Goal: Task Accomplishment & Management: Use online tool/utility

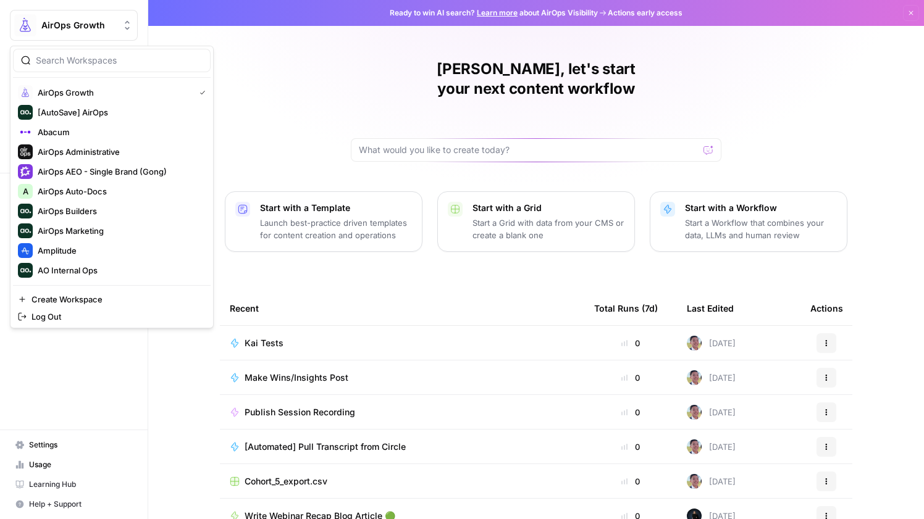
click at [67, 27] on span "AirOps Growth" at bounding box center [78, 25] width 75 height 12
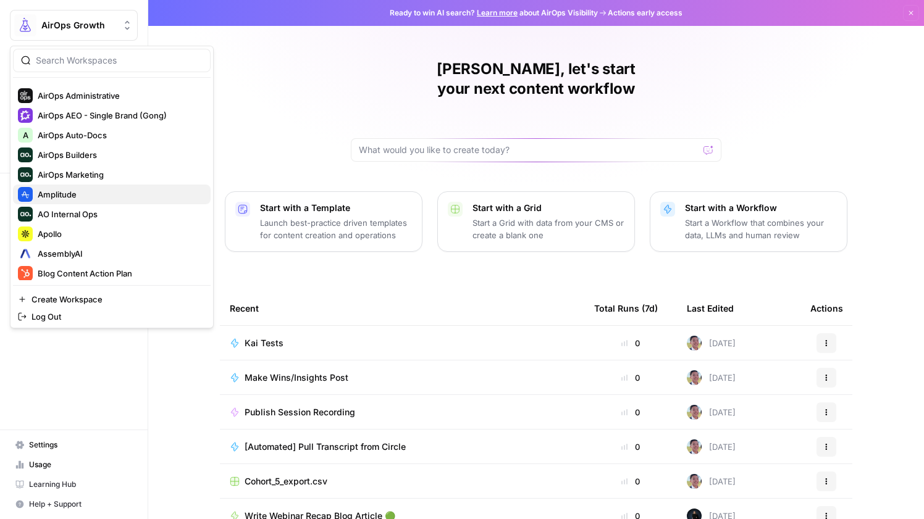
scroll to position [103, 0]
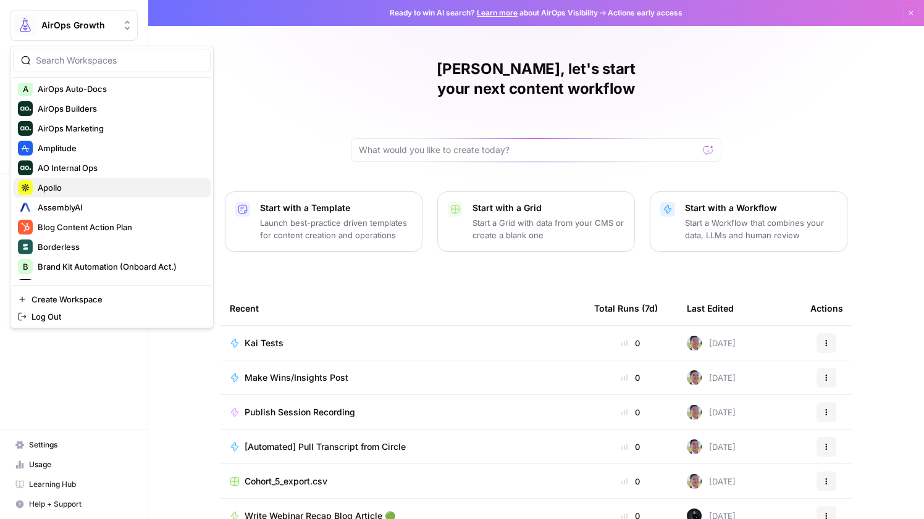
click at [105, 193] on span "Apollo" at bounding box center [119, 188] width 163 height 12
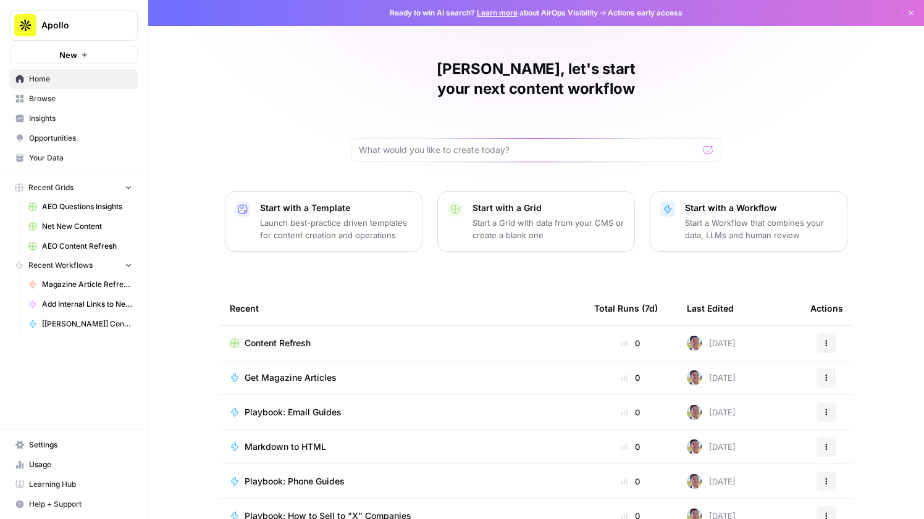
click at [284, 337] on span "Content Refresh" at bounding box center [278, 343] width 66 height 12
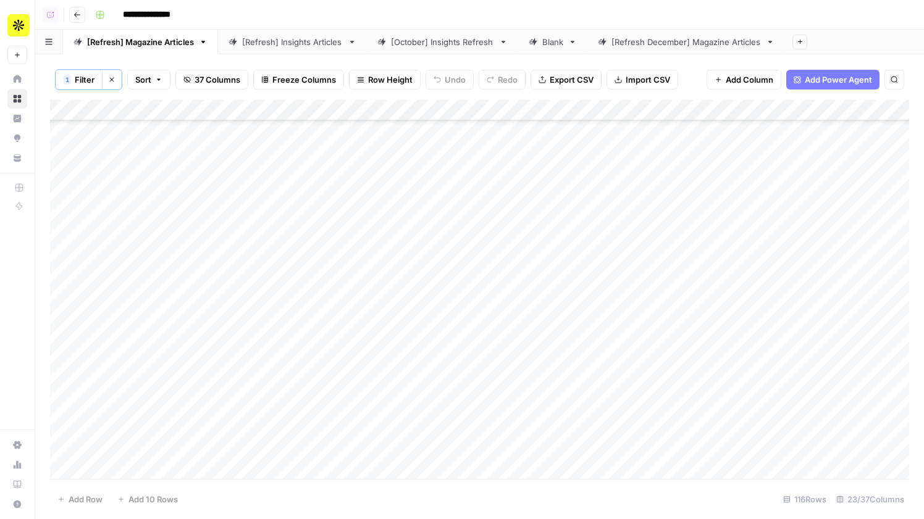
scroll to position [2076, 0]
type input "********"
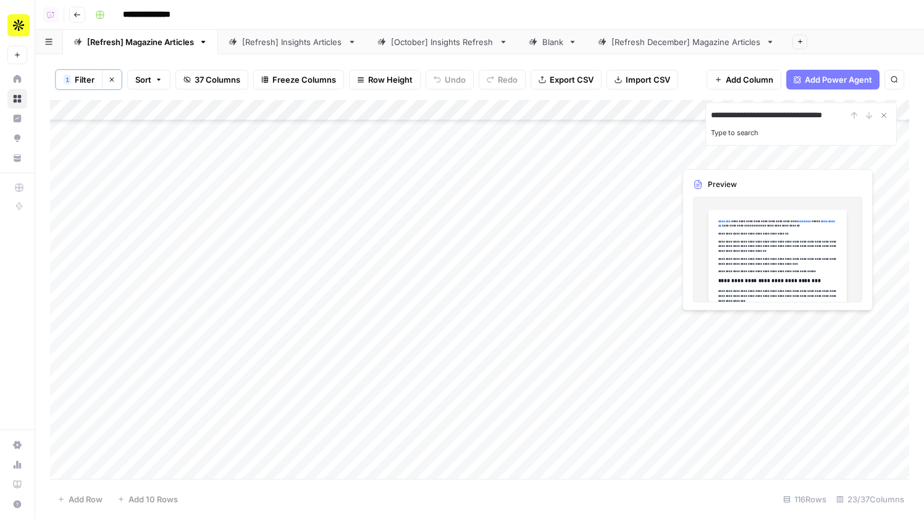
scroll to position [0, 0]
type input "*"
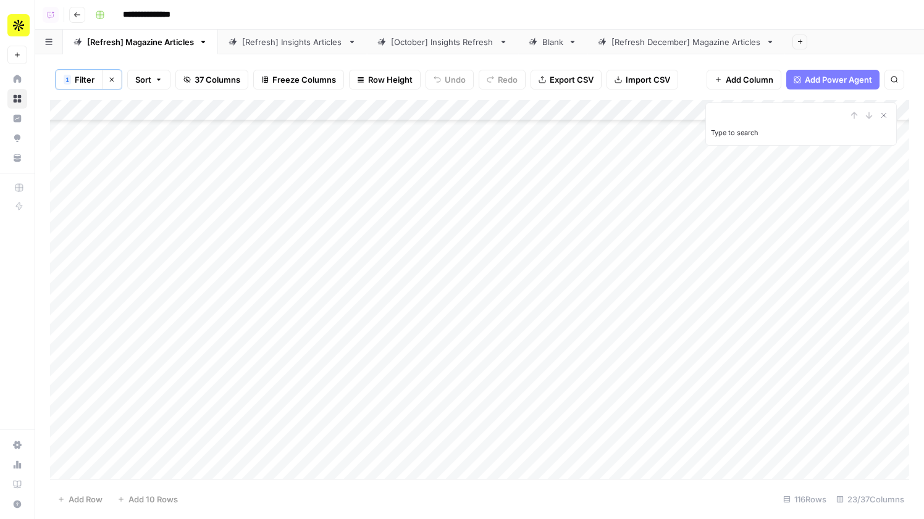
click at [283, 43] on div "[Refresh] Insights Articles" at bounding box center [292, 42] width 101 height 12
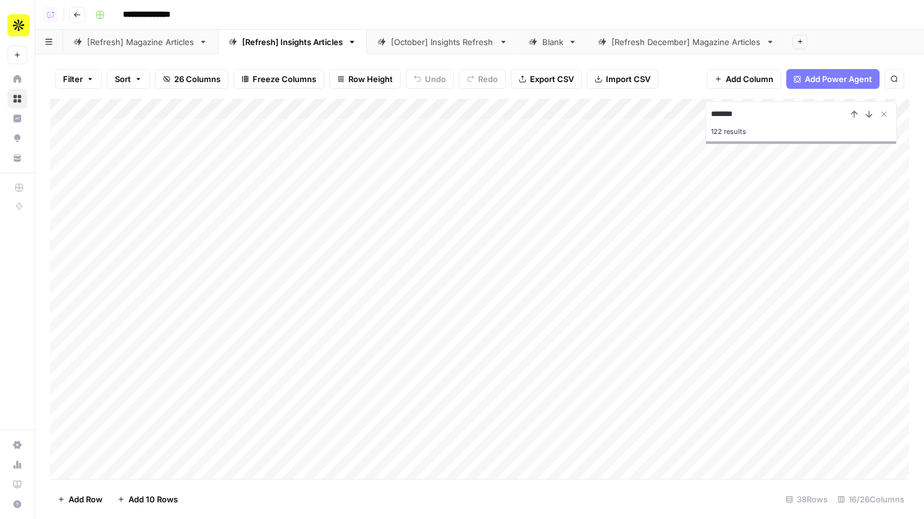
type input "********"
click at [147, 38] on div "[Refresh] Magazine Articles" at bounding box center [140, 42] width 107 height 12
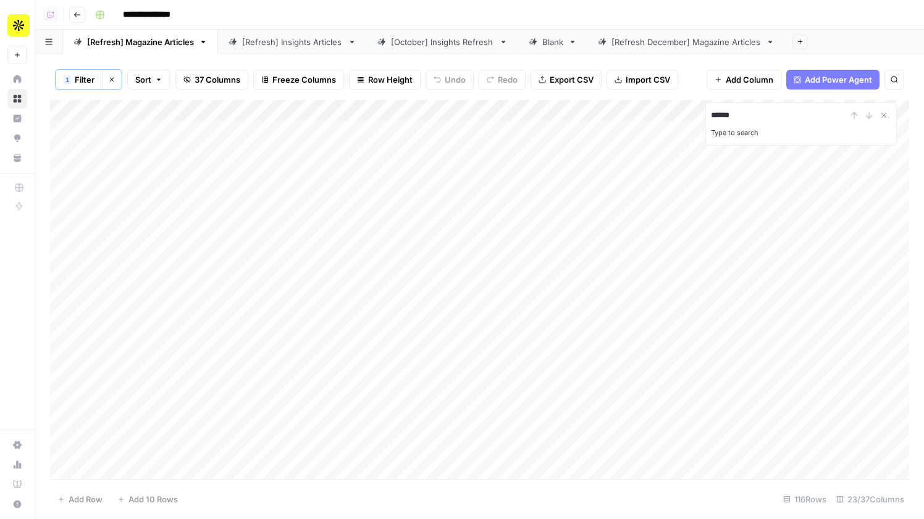
type input "******"
click at [300, 40] on div "[Refresh] Insights Articles" at bounding box center [292, 42] width 101 height 12
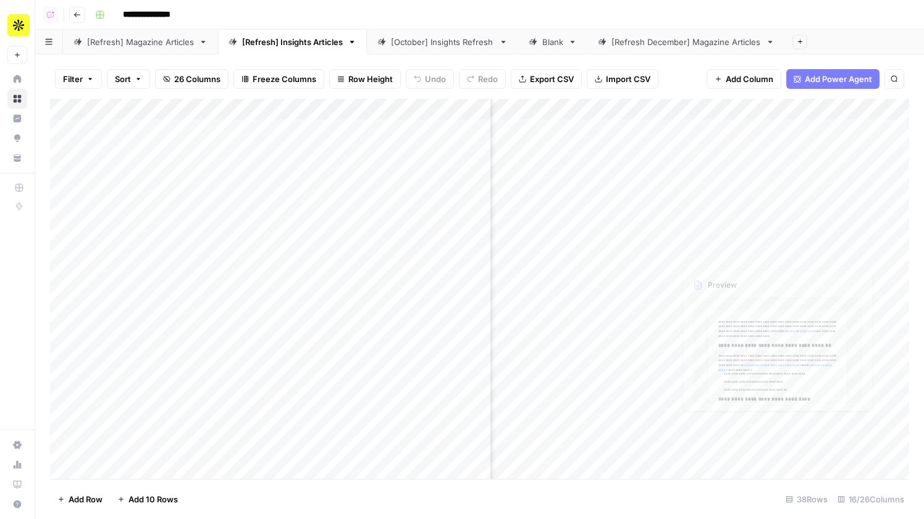
scroll to position [0, 1368]
click at [882, 109] on span "Add Column" at bounding box center [880, 109] width 43 height 11
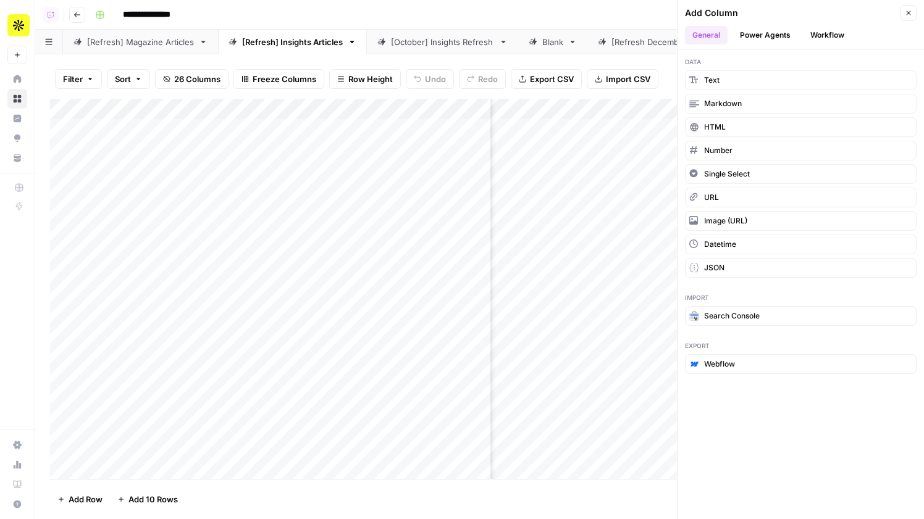
click at [143, 44] on div "[Refresh] Magazine Articles" at bounding box center [140, 42] width 107 height 12
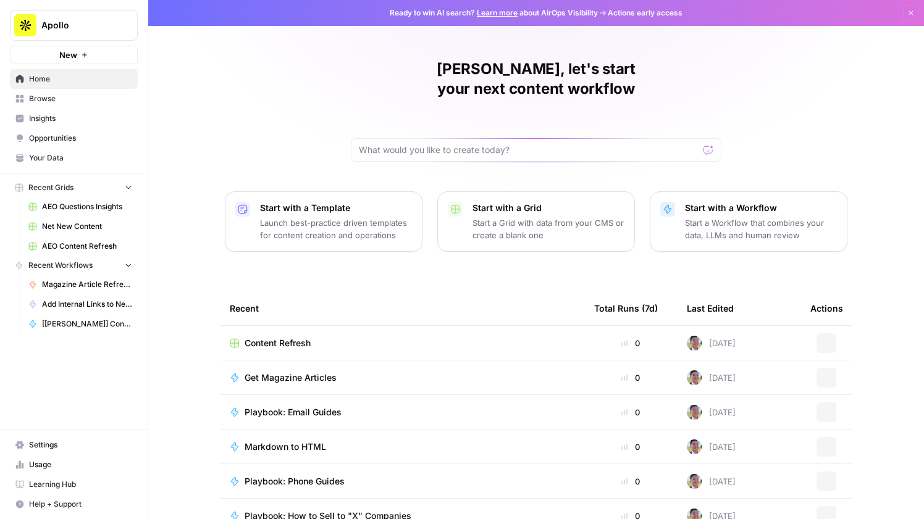
click at [83, 35] on button "Apollo" at bounding box center [74, 25] width 128 height 31
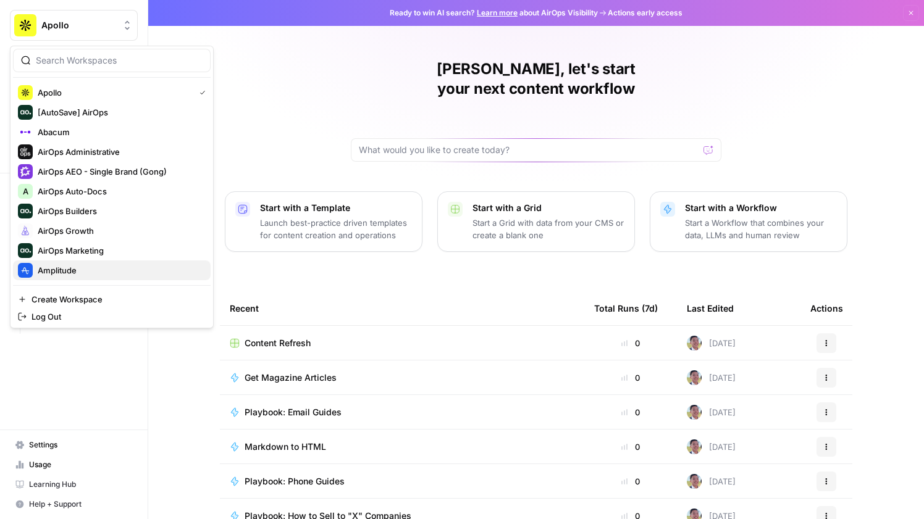
click at [77, 269] on span "Amplitude" at bounding box center [119, 270] width 163 height 12
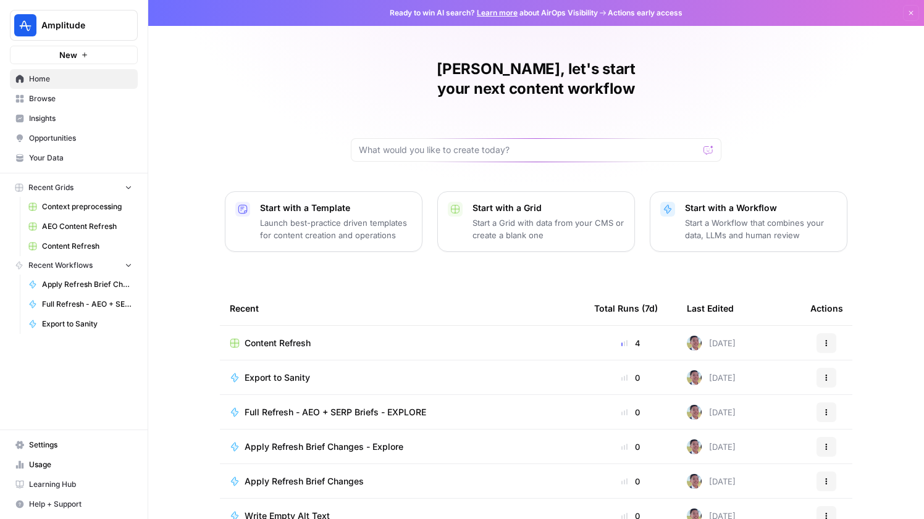
click at [298, 337] on span "Content Refresh" at bounding box center [278, 343] width 66 height 12
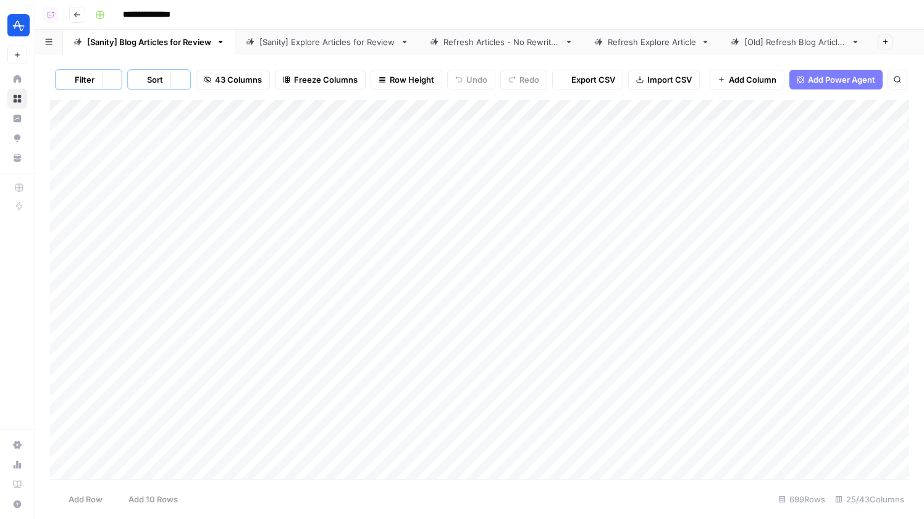
click at [298, 42] on div "[Sanity] Explore Articles for Review" at bounding box center [327, 42] width 136 height 12
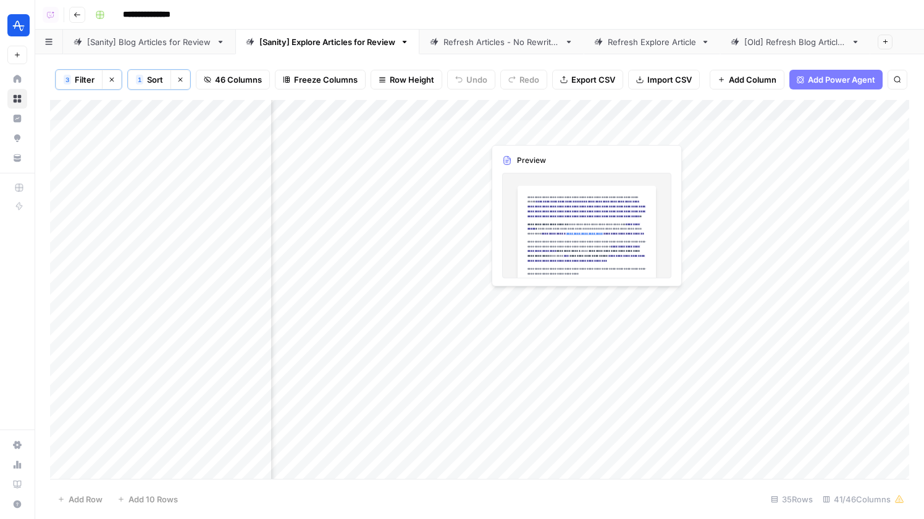
click at [546, 132] on div "Add Column" at bounding box center [479, 289] width 859 height 379
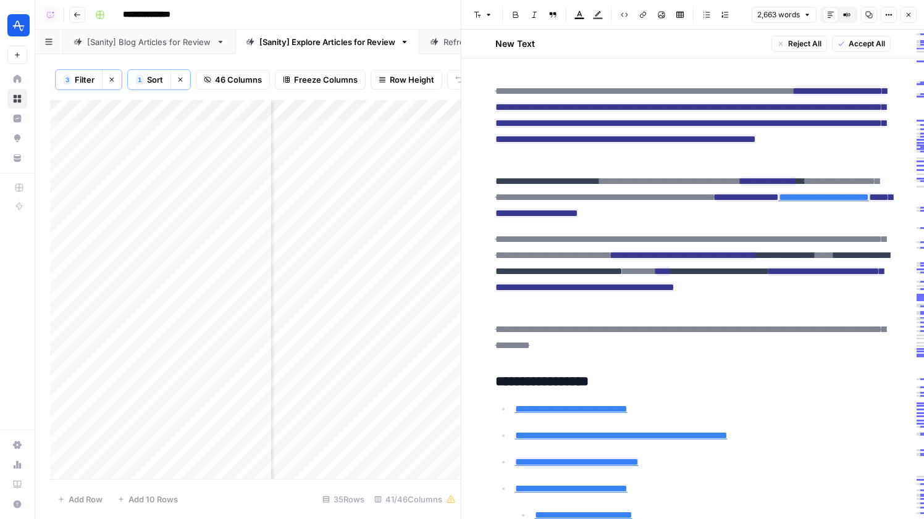
scroll to position [0, 2880]
click at [868, 44] on span "Accept All" at bounding box center [867, 43] width 36 height 11
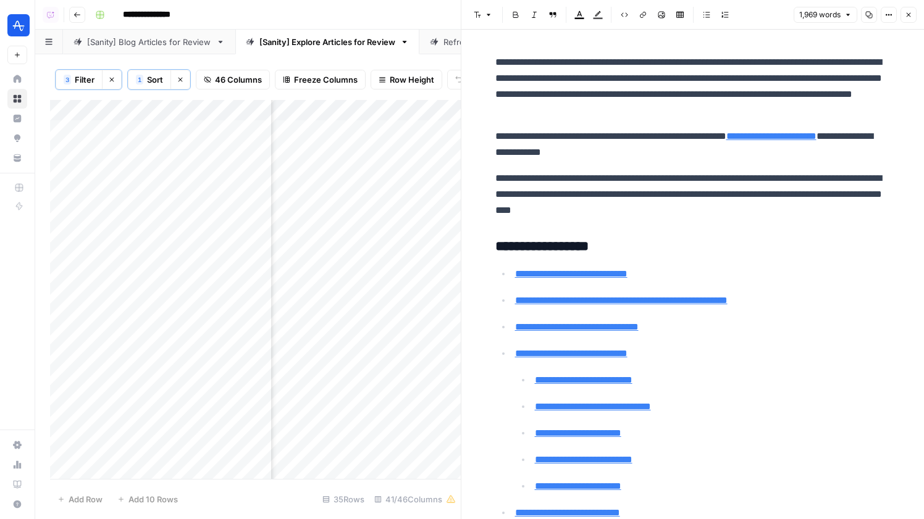
scroll to position [0, 2780]
click at [423, 130] on div "Add Column" at bounding box center [255, 289] width 411 height 379
click at [388, 129] on div "Add Column" at bounding box center [255, 289] width 411 height 379
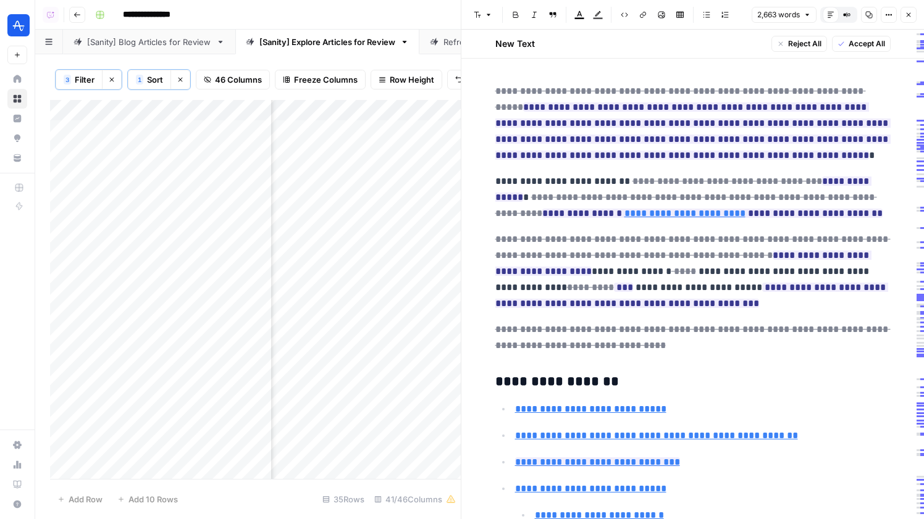
scroll to position [0, 1666]
click at [352, 129] on div at bounding box center [345, 130] width 190 height 23
click at [900, 12] on button "Close" at bounding box center [908, 15] width 16 height 16
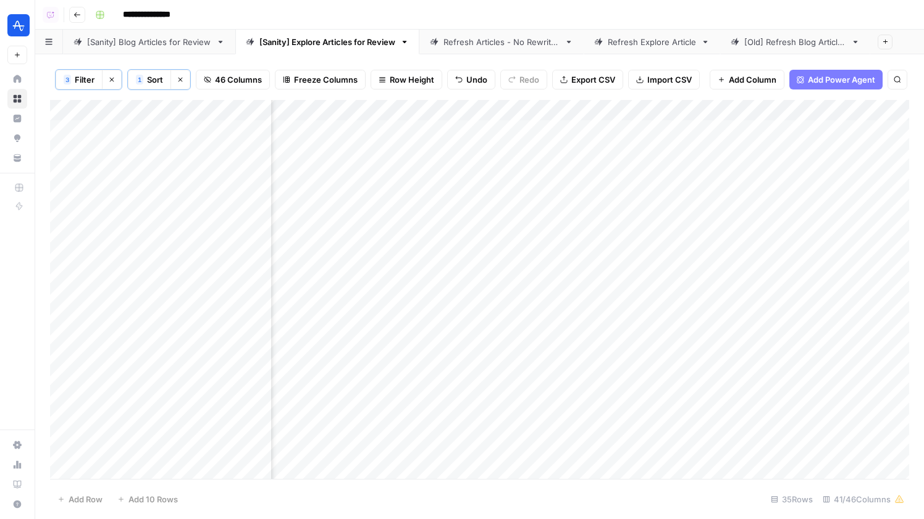
click at [324, 138] on div "Add Column" at bounding box center [479, 289] width 859 height 379
click at [622, 138] on div "Add Column" at bounding box center [479, 289] width 859 height 379
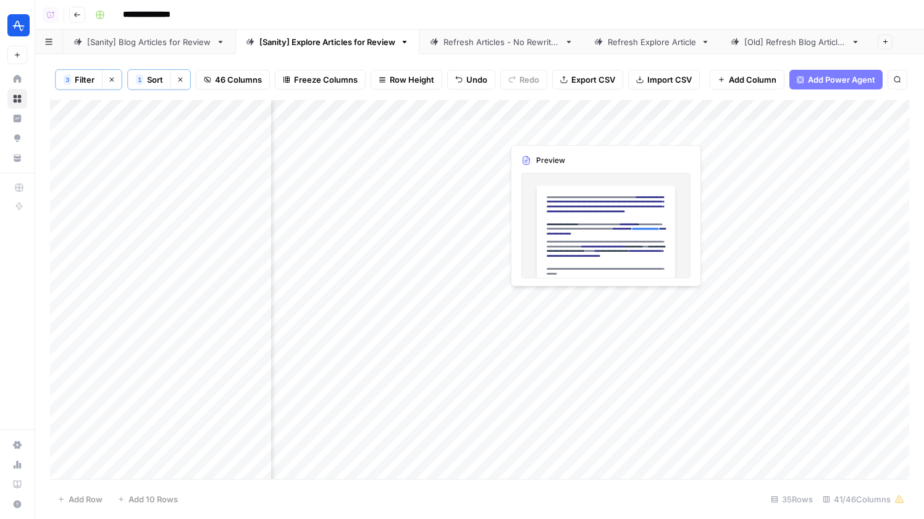
click at [585, 131] on div "Add Column" at bounding box center [479, 289] width 859 height 379
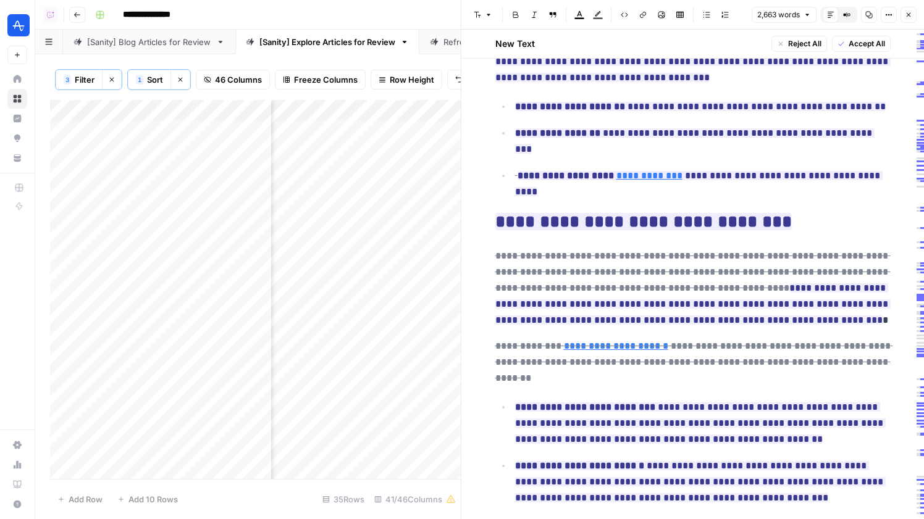
scroll to position [1503, 0]
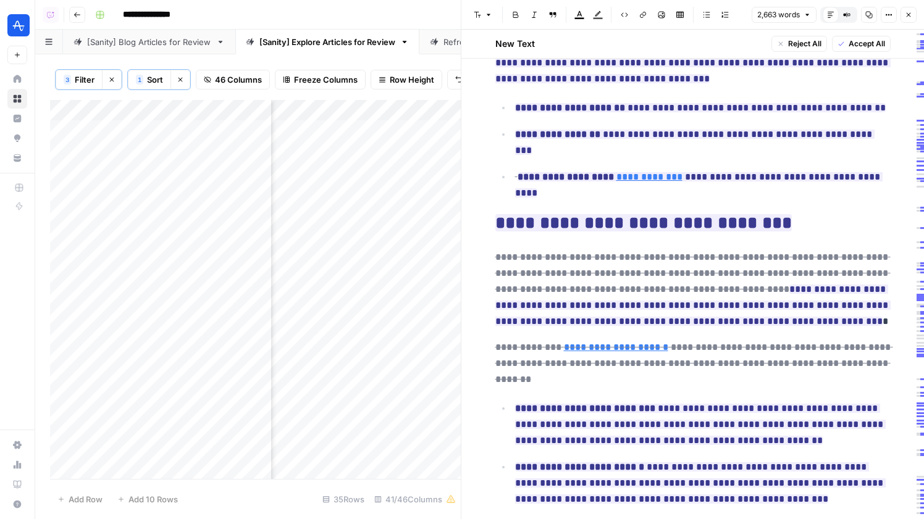
click at [871, 49] on span "Accept All" at bounding box center [867, 43] width 36 height 11
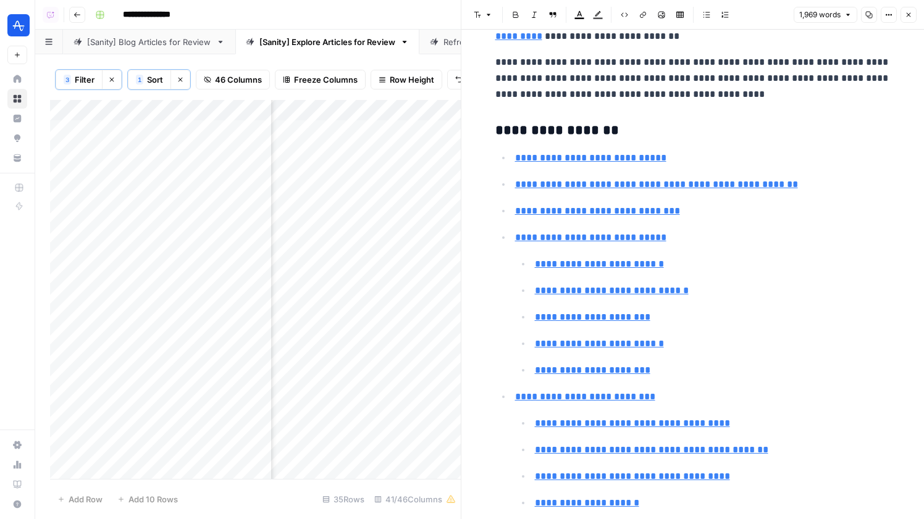
scroll to position [0, 0]
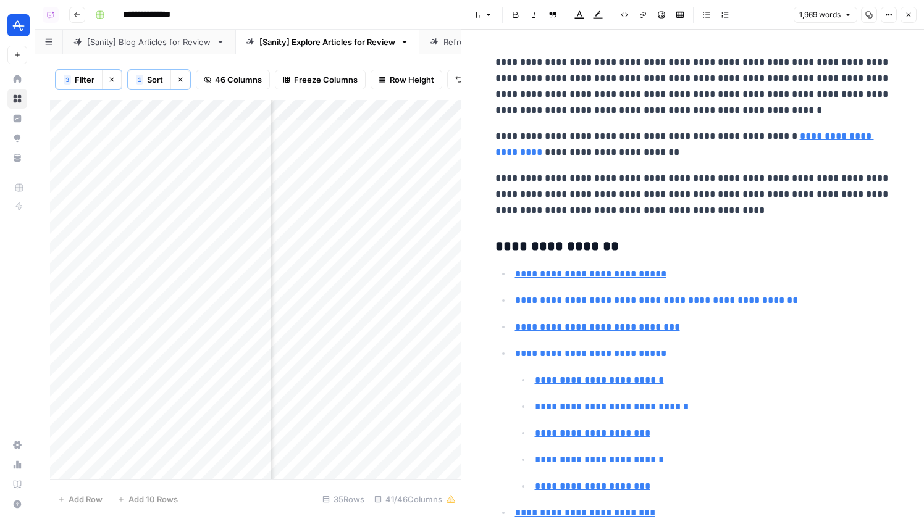
click at [909, 12] on icon "button" at bounding box center [908, 14] width 7 height 7
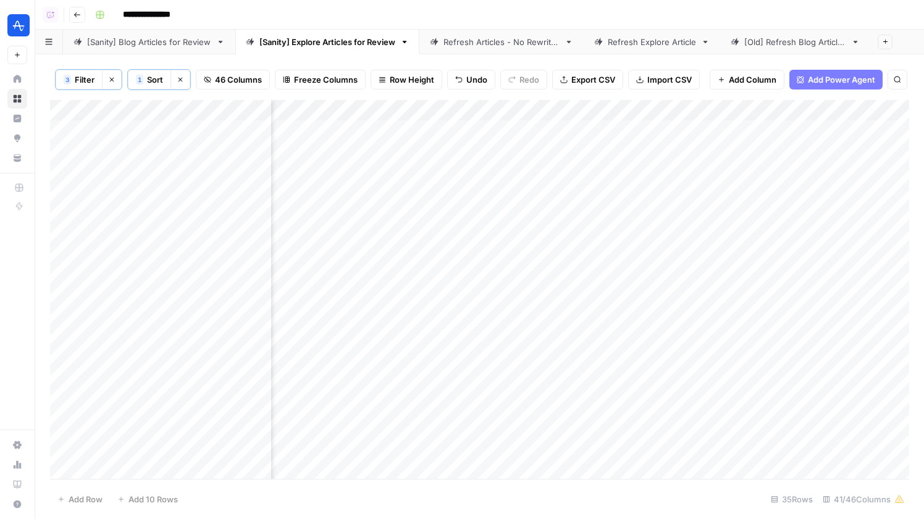
scroll to position [0, 3238]
click at [422, 130] on div "Add Column" at bounding box center [479, 289] width 859 height 379
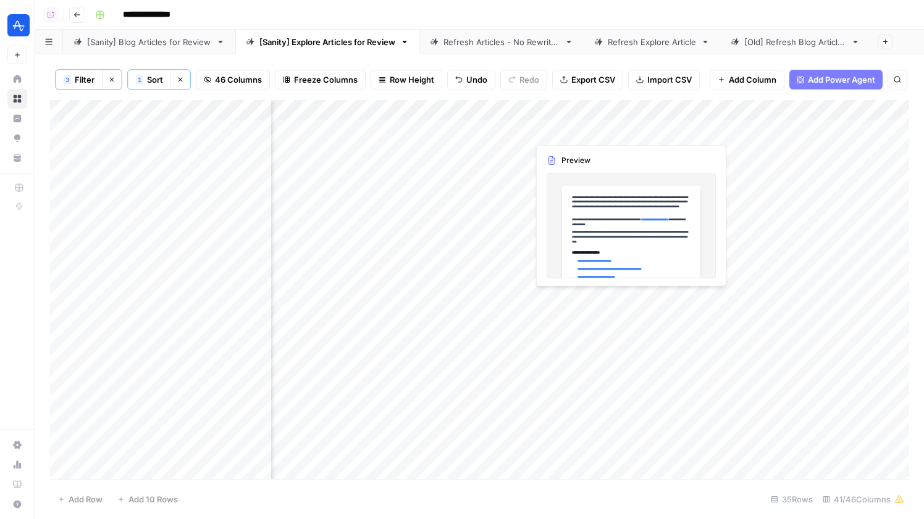
click at [566, 135] on div "Add Column" at bounding box center [479, 289] width 859 height 379
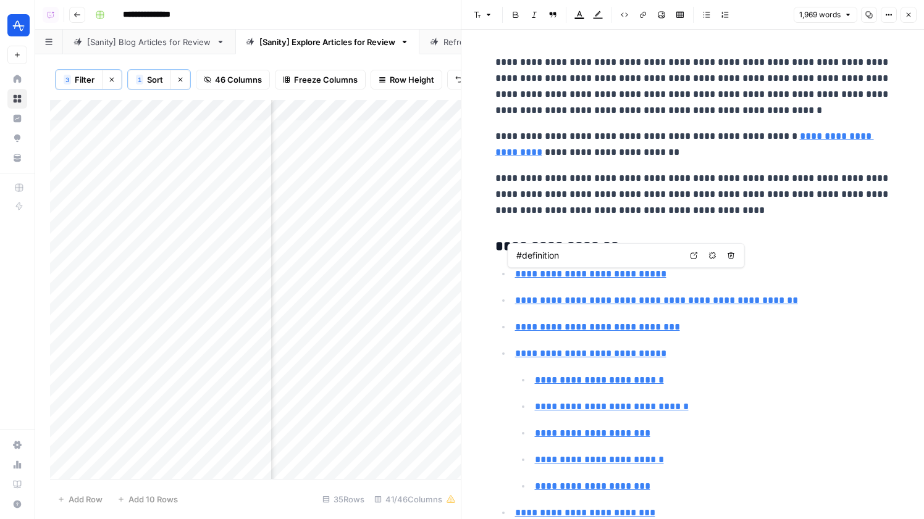
type input "#importance"
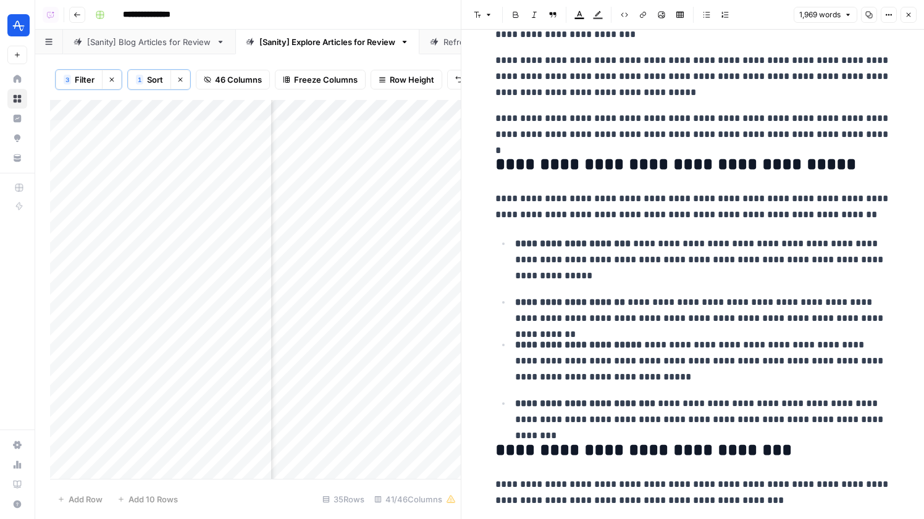
scroll to position [4065, 0]
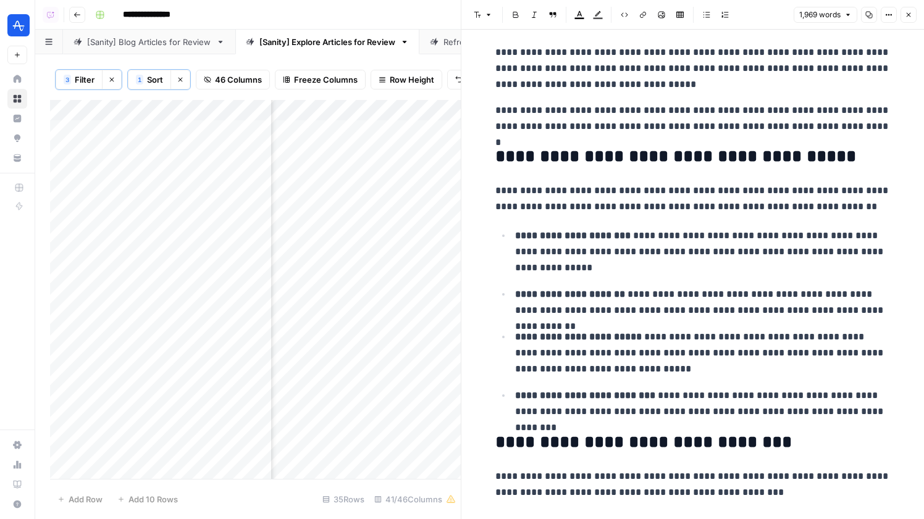
click at [606, 158] on h2 "**********" at bounding box center [692, 157] width 395 height 20
click at [897, 16] on div "1,969 words Copy Options Close" at bounding box center [855, 15] width 123 height 16
click at [889, 16] on icon "button" at bounding box center [888, 14] width 7 height 7
click at [853, 127] on span "Code" at bounding box center [851, 131] width 59 height 12
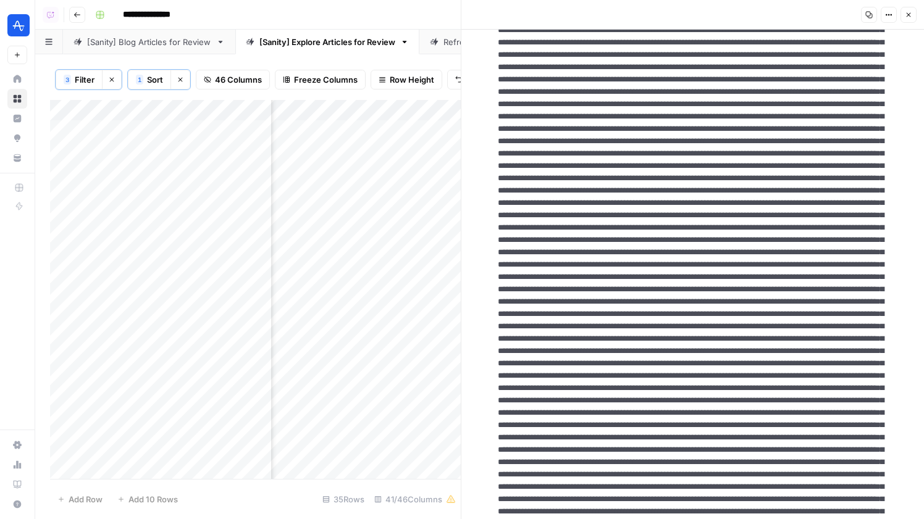
scroll to position [0, 0]
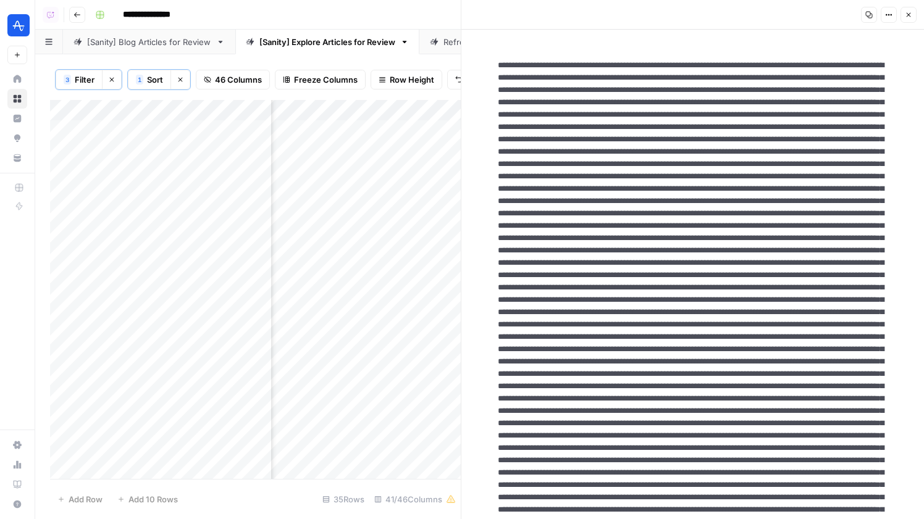
click at [907, 12] on icon "button" at bounding box center [908, 14] width 7 height 7
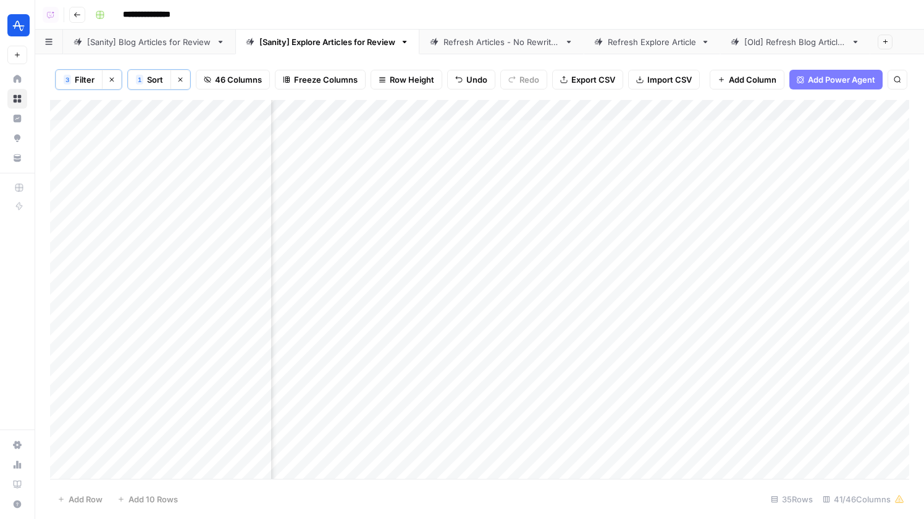
click at [704, 111] on div "Add Column" at bounding box center [479, 289] width 859 height 379
click at [756, 218] on div "Add Column" at bounding box center [479, 289] width 859 height 379
click at [702, 108] on div "Add Column" at bounding box center [479, 289] width 859 height 379
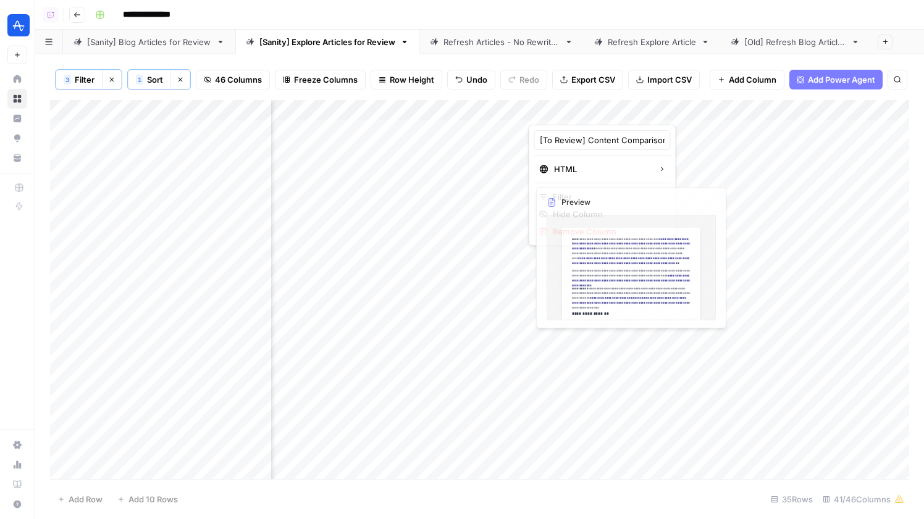
click at [662, 128] on div "Add Column" at bounding box center [479, 289] width 859 height 379
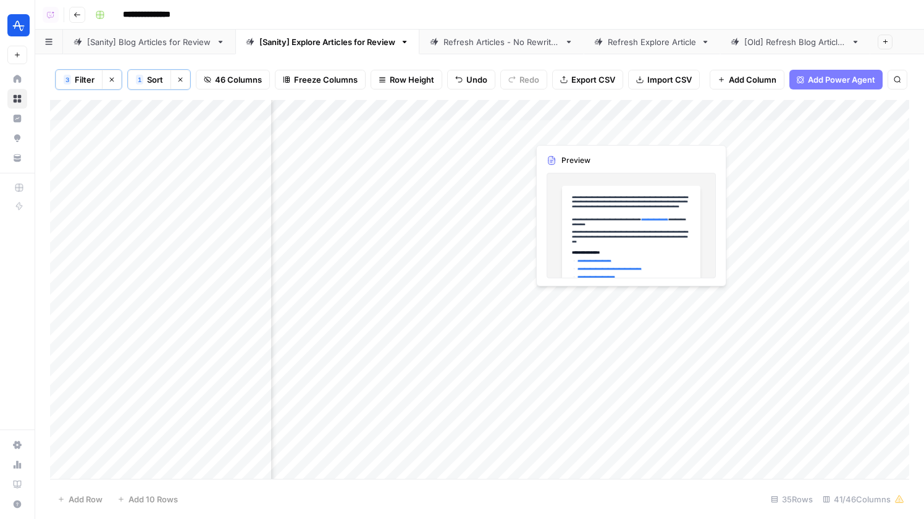
click at [662, 128] on div "Add Column" at bounding box center [479, 289] width 859 height 379
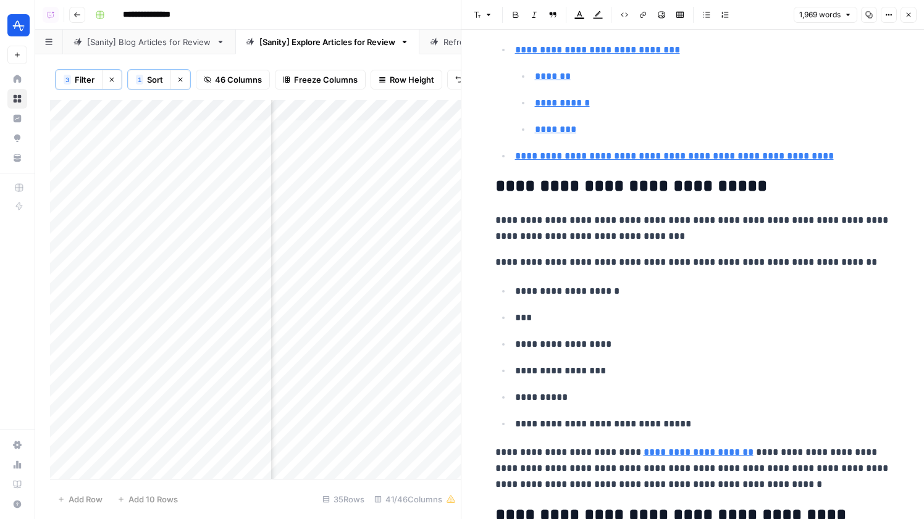
scroll to position [643, 0]
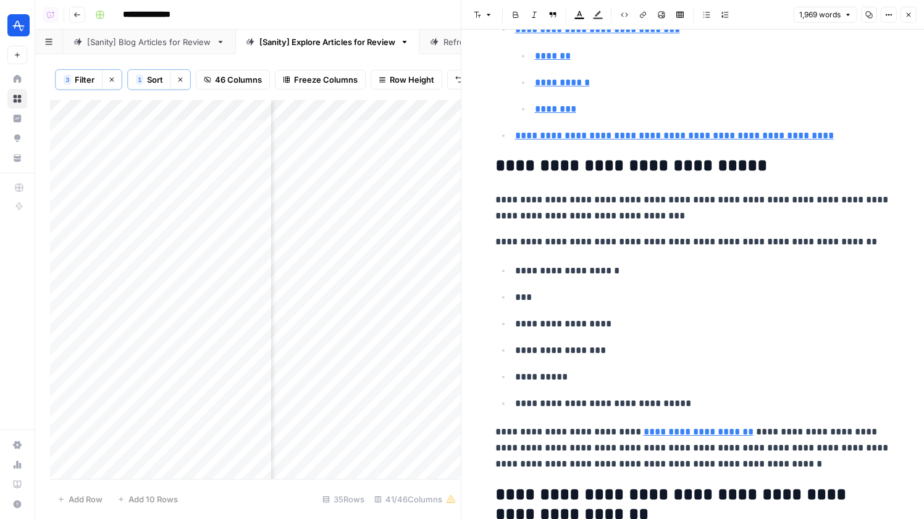
click at [905, 17] on icon "button" at bounding box center [908, 14] width 7 height 7
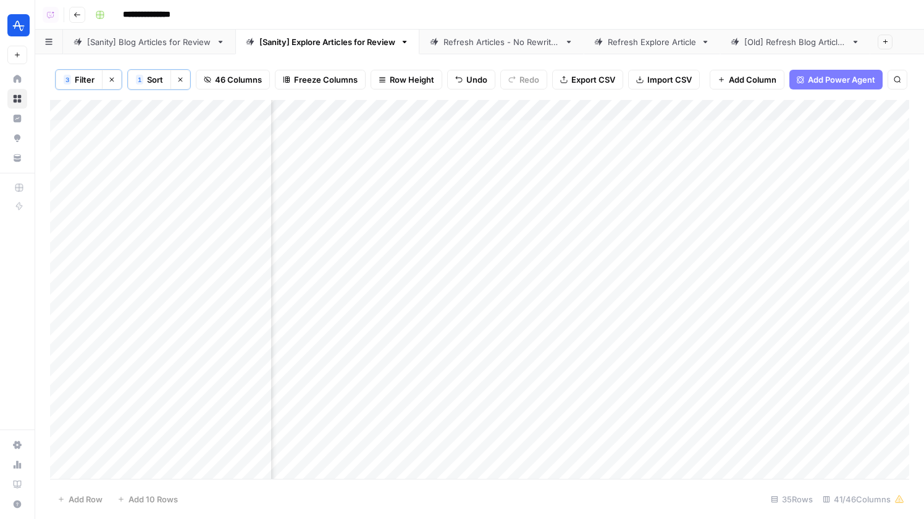
click at [178, 39] on div "[Sanity] Blog Articles for Review" at bounding box center [149, 42] width 124 height 12
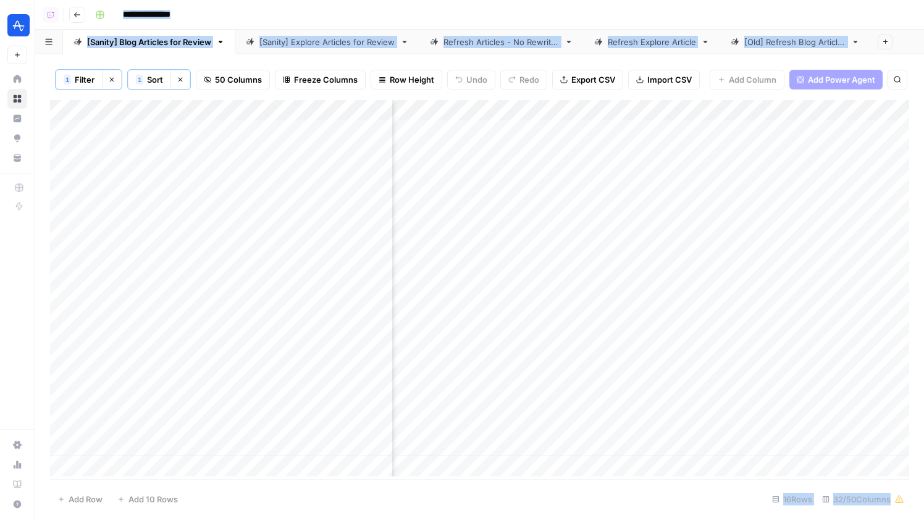
scroll to position [0, 1578]
click at [449, 193] on div "Add Column" at bounding box center [479, 288] width 859 height 377
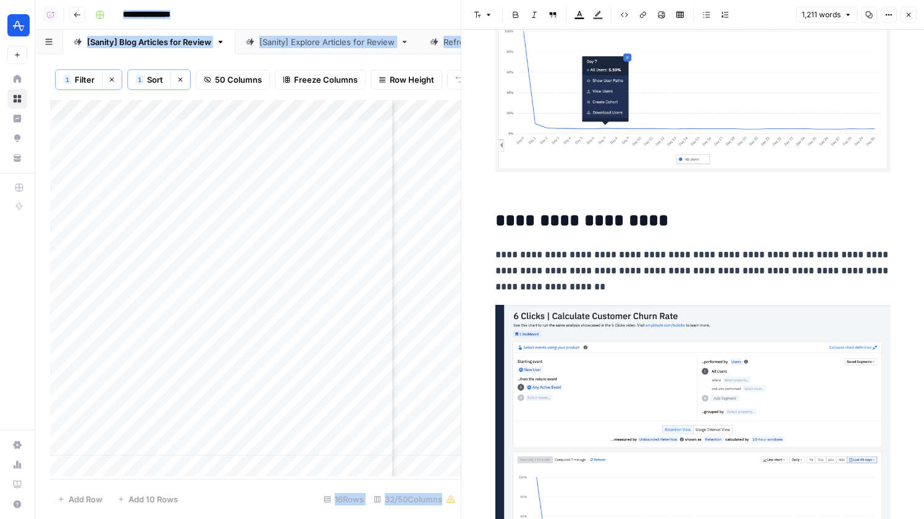
scroll to position [1741, 0]
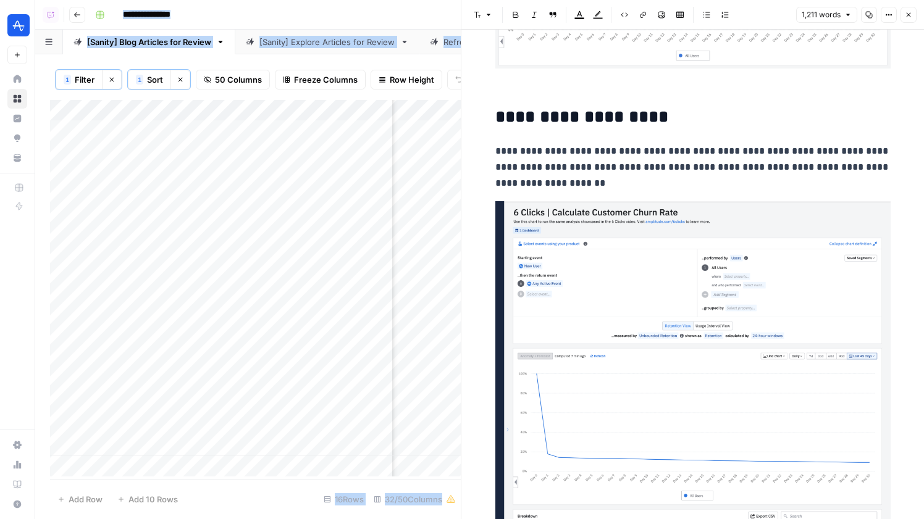
click at [901, 20] on button "Close" at bounding box center [908, 15] width 16 height 16
